Goal: Task Accomplishment & Management: Complete application form

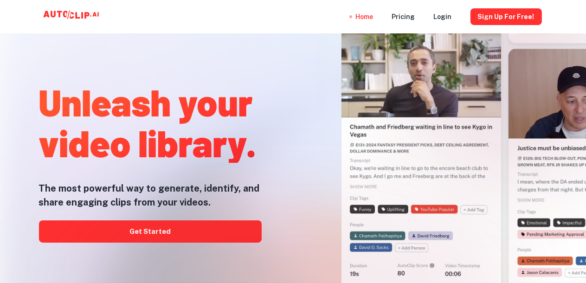
click at [158, 232] on div at bounding box center [292, 282] width 468 height 185
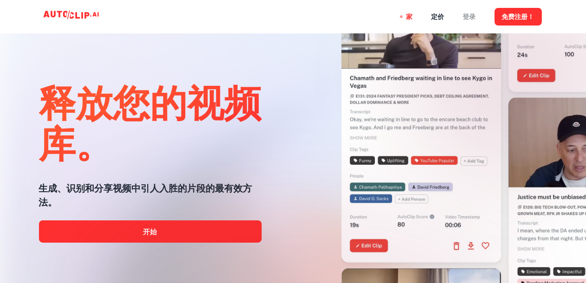
click at [470, 18] on font "登录" at bounding box center [469, 16] width 13 height 7
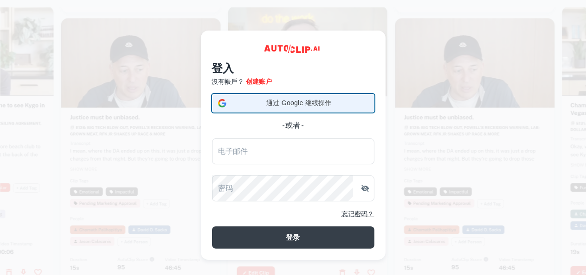
click at [310, 102] on font "通过 Google 继续操作" at bounding box center [298, 102] width 65 height 7
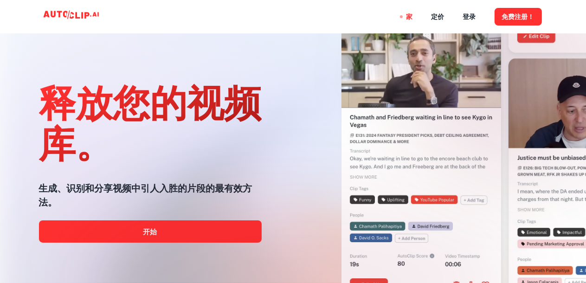
click at [174, 232] on div at bounding box center [292, 282] width 468 height 185
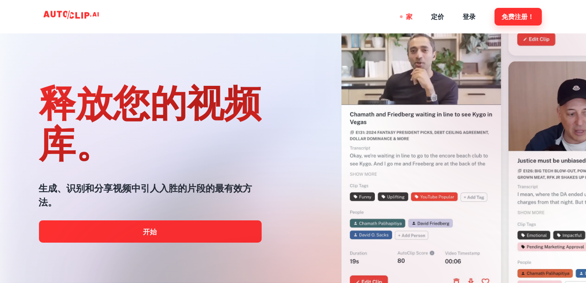
click at [512, 15] on font "免费注册！" at bounding box center [518, 16] width 32 height 7
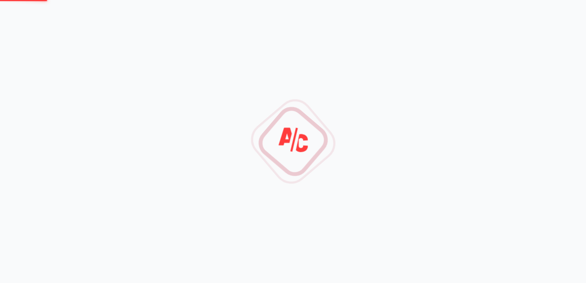
click at [272, 148] on div at bounding box center [292, 141] width 81 height 81
